Goal: Task Accomplishment & Management: Manage account settings

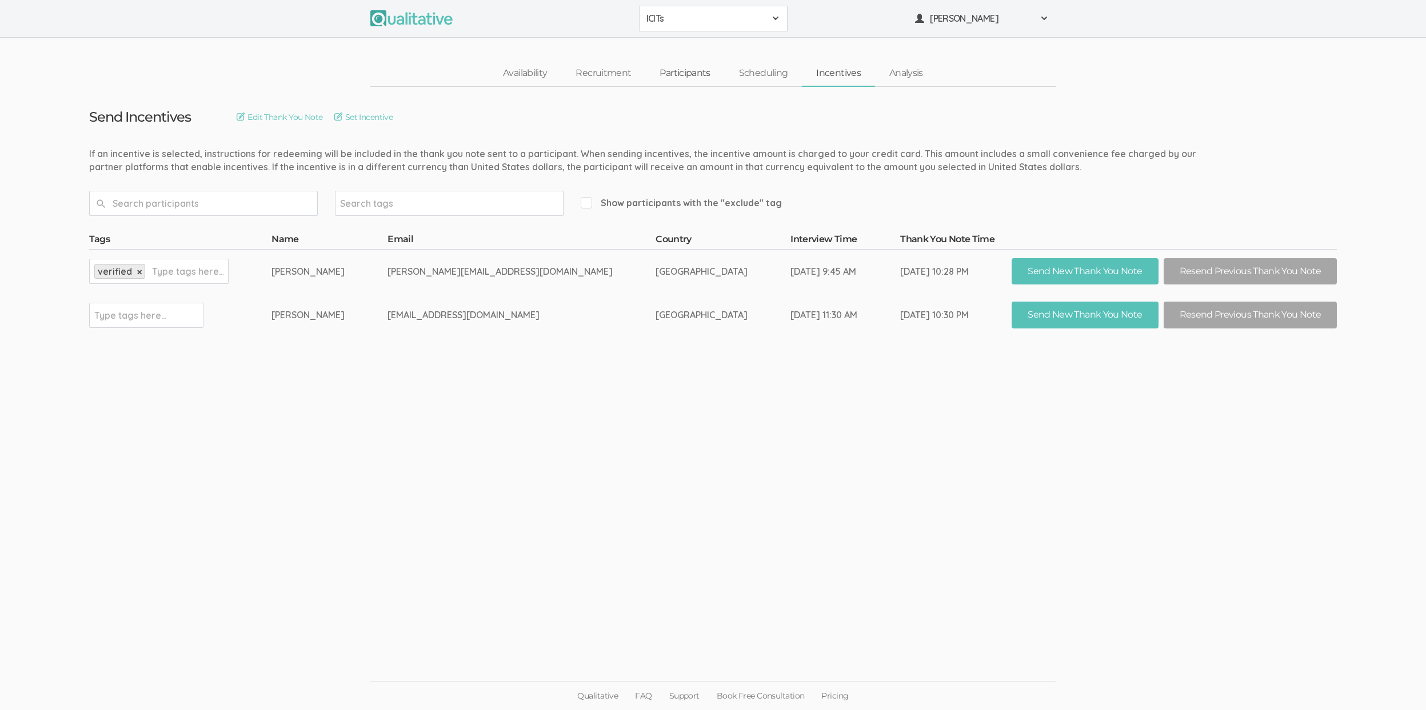
click at [678, 72] on link "Participants" at bounding box center [684, 73] width 79 height 25
click at [688, 75] on link "Participants" at bounding box center [684, 73] width 79 height 25
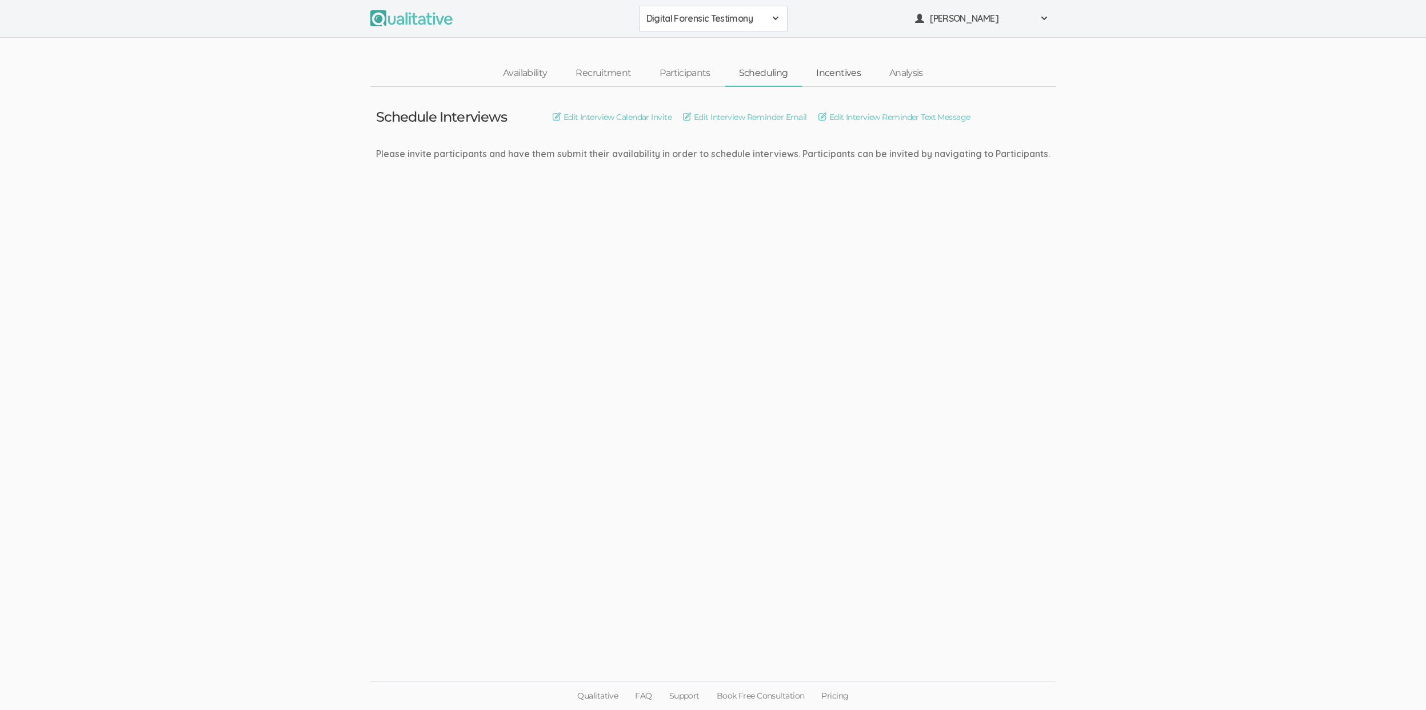
click at [840, 78] on link "Incentives" at bounding box center [838, 73] width 73 height 25
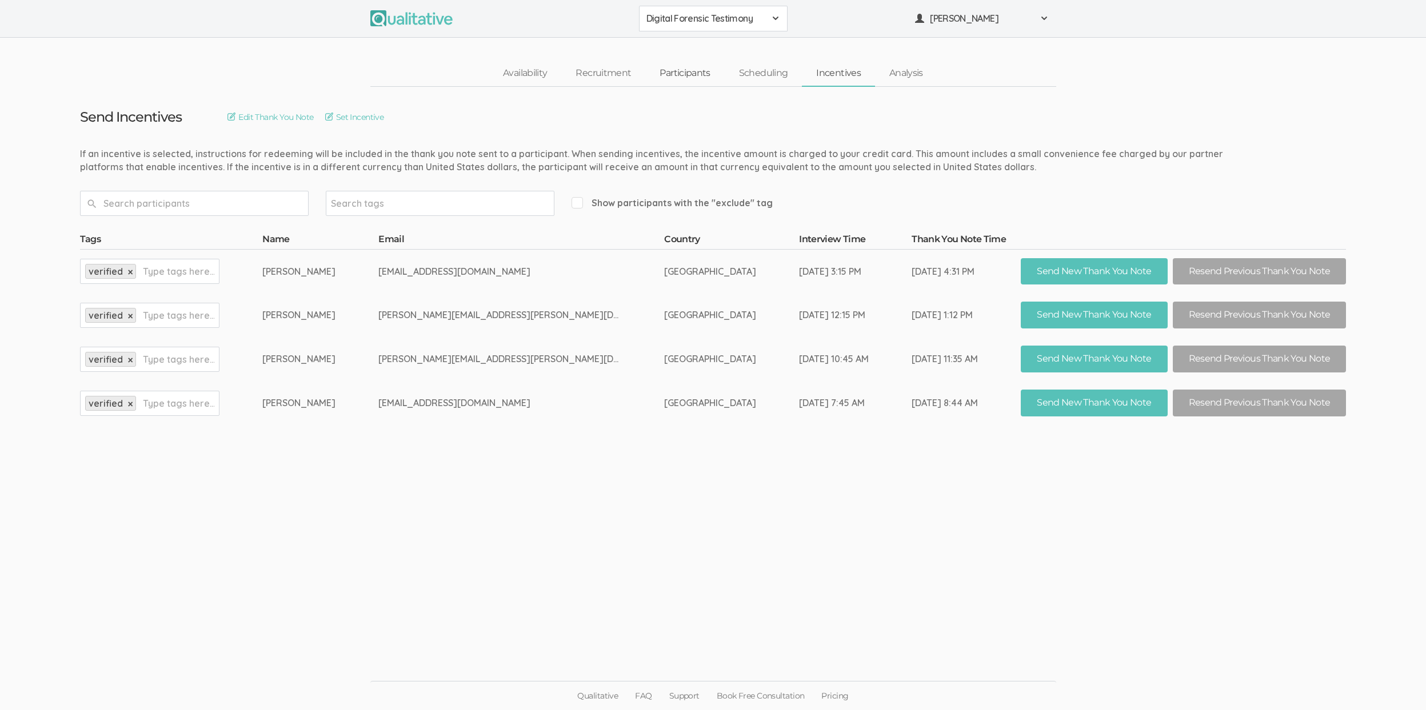
click at [704, 73] on link "Participants" at bounding box center [684, 73] width 79 height 25
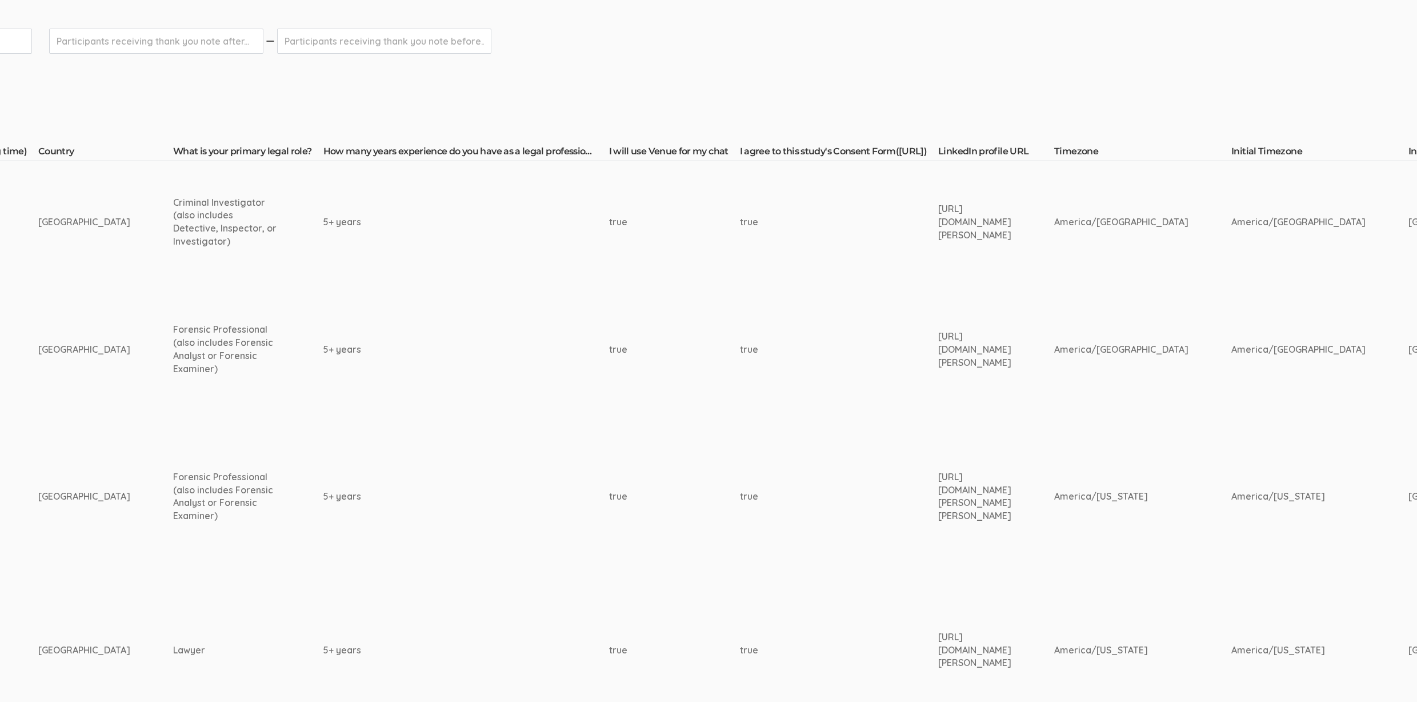
scroll to position [186, 879]
click at [953, 215] on div "https://www.linkedin.com/in/jeff-mcdonald-mpa-b1843219b/" at bounding box center [973, 221] width 73 height 39
copy tr "https://www.linkedin.com/in/jeff-mcdonald-mpa-b1843219b/"
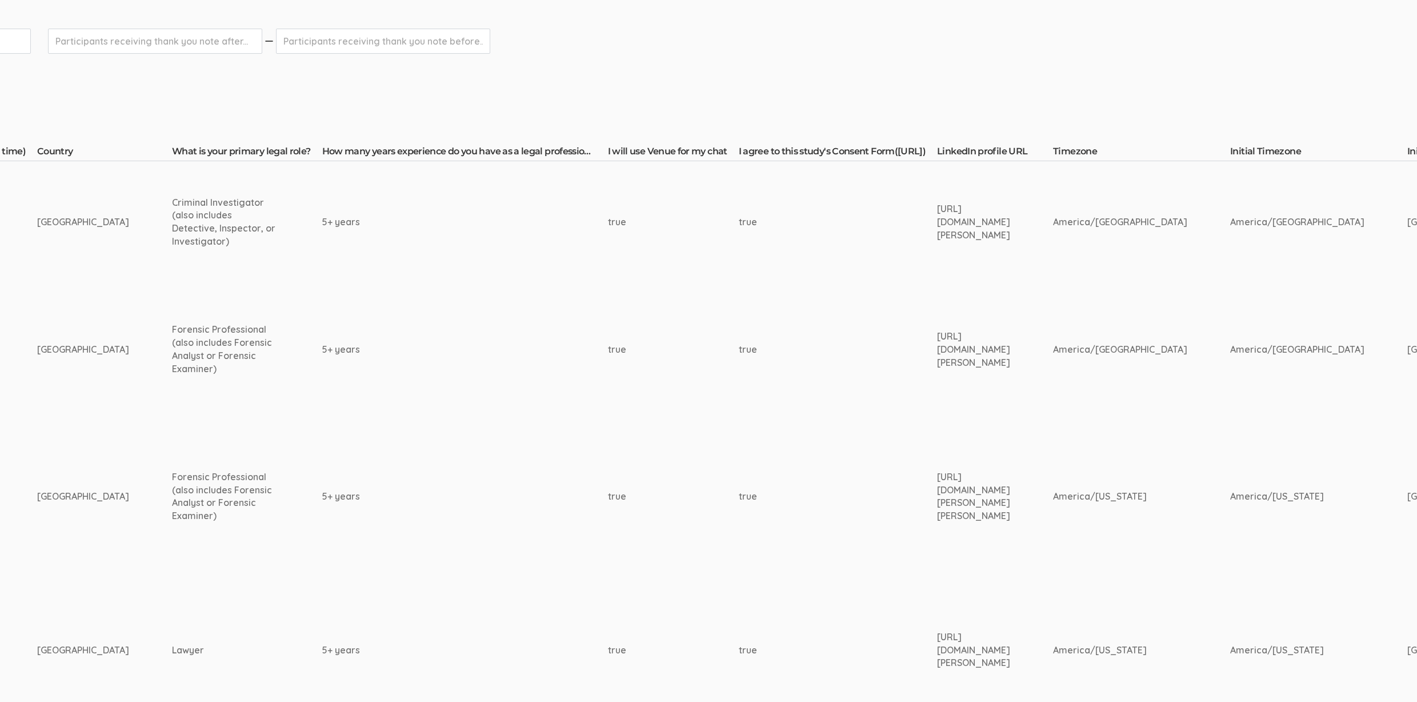
click at [937, 347] on div "https://www.linkedin.com/in/blair-babcock-aba82328/" at bounding box center [973, 349] width 73 height 39
copy tr "https://www.linkedin.com/in/blair-babcock-aba82328/"
click at [937, 492] on div "https://www.linkedin.com/in/eugene-b-filipowicz/" at bounding box center [973, 496] width 73 height 52
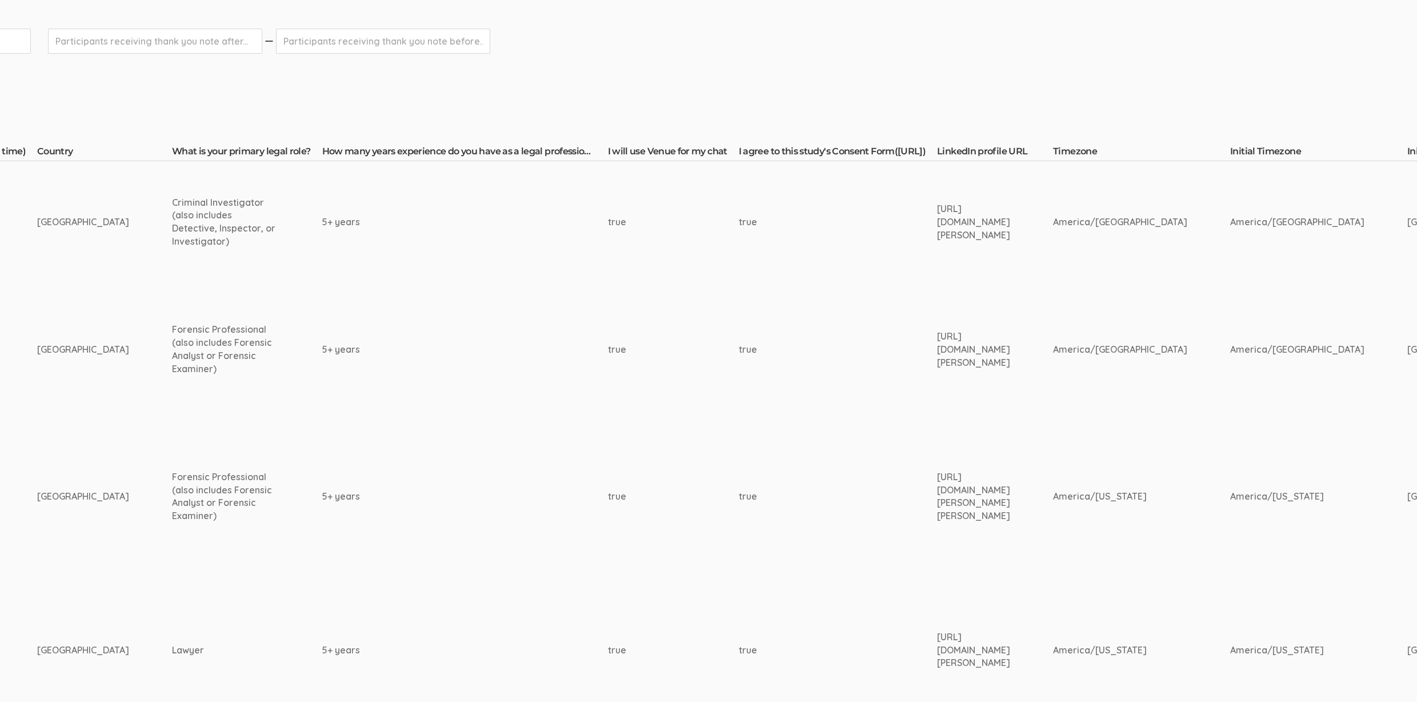
click at [937, 492] on div "https://www.linkedin.com/in/eugene-b-filipowicz/" at bounding box center [973, 496] width 73 height 52
copy tr "https://www.linkedin.com/in/eugene-b-filipowicz/"
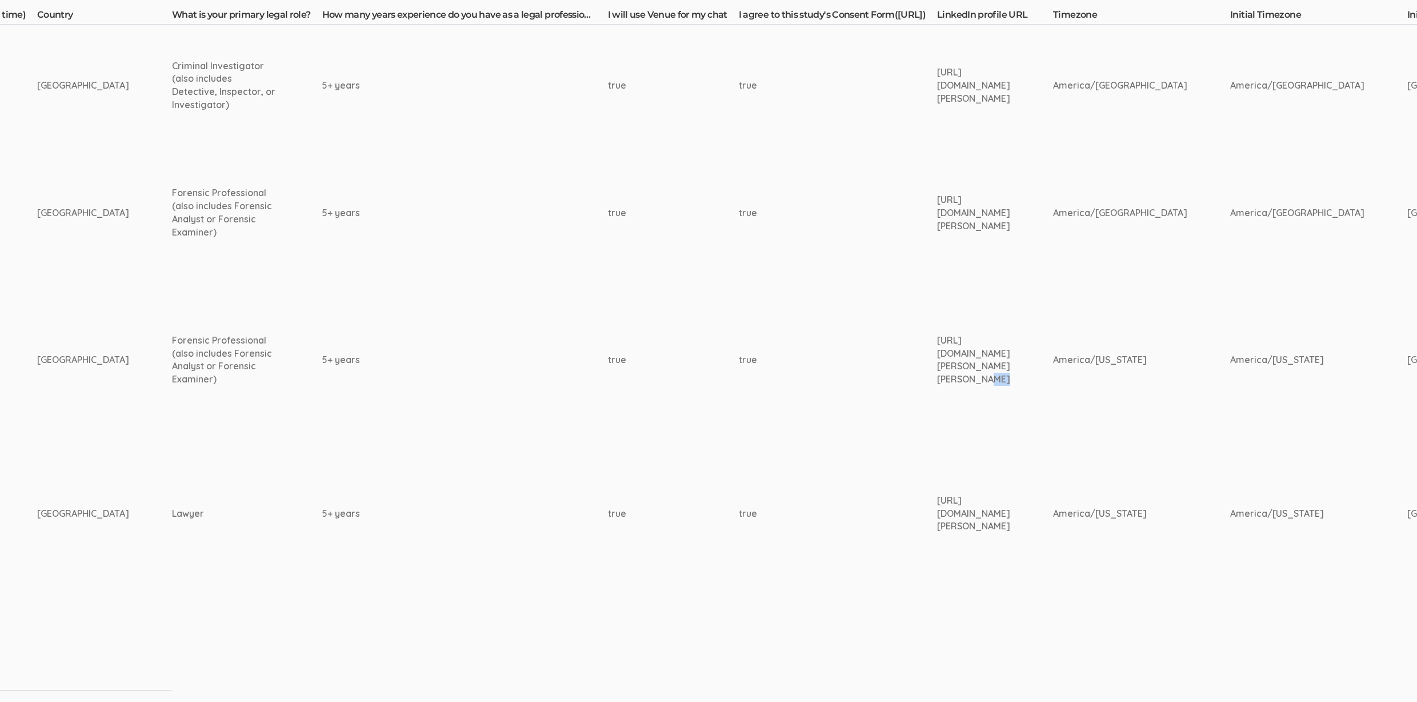
scroll to position [339, 879]
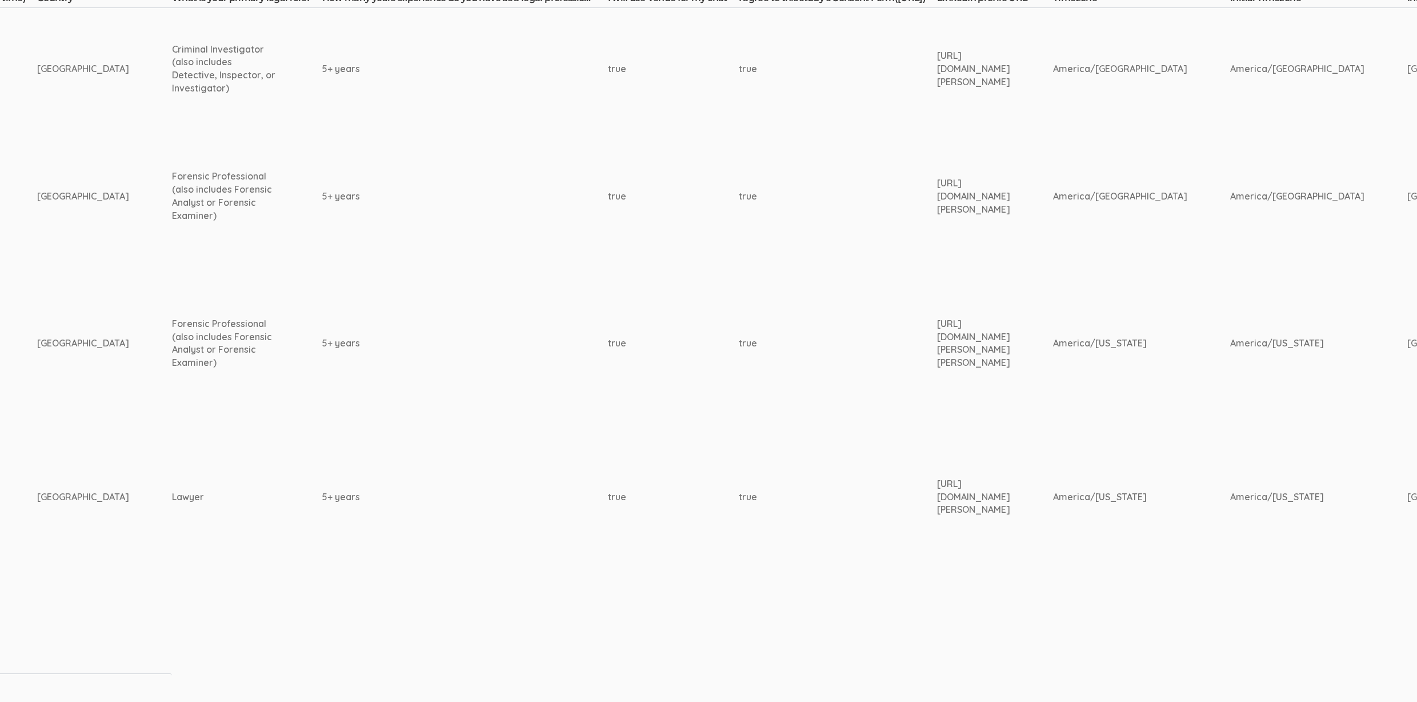
click at [943, 498] on div "https://www.linkedin.com/in/elizabeth-haavisto-4a8014127/" at bounding box center [973, 496] width 73 height 39
copy tr "https://www.linkedin.com/in/elizabeth-haavisto-4a8014127/"
click at [390, 465] on td "5+ years" at bounding box center [465, 496] width 286 height 147
